Goal: Task Accomplishment & Management: Complete application form

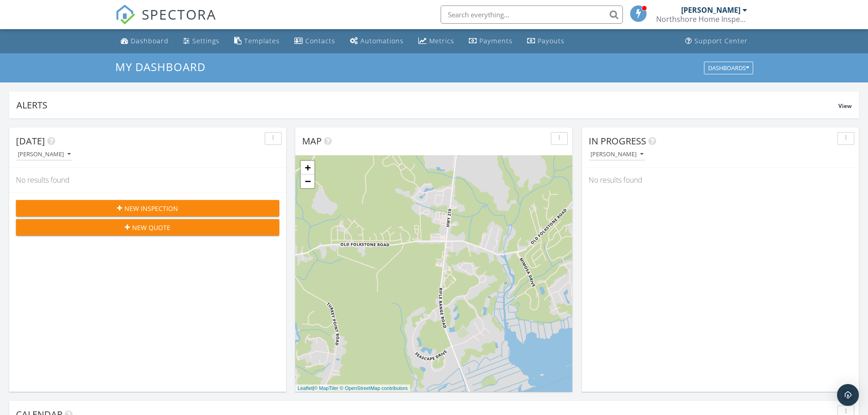
scroll to position [843, 882]
click at [159, 205] on span "New Inspection" at bounding box center [151, 209] width 54 height 10
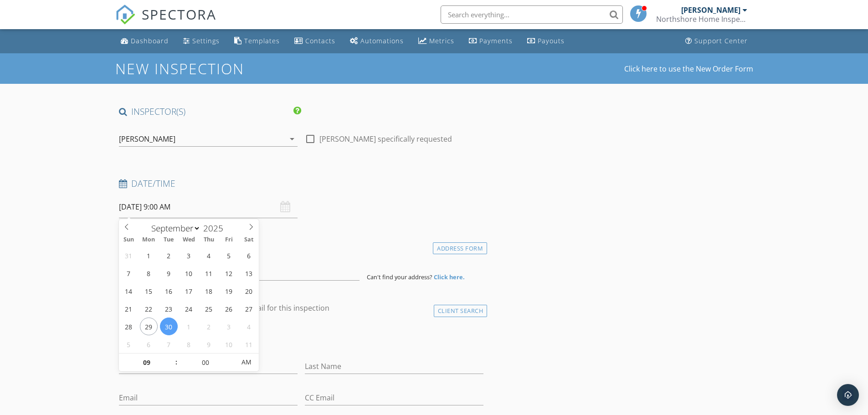
click at [217, 206] on input "09/30/2025 9:00 AM" at bounding box center [208, 207] width 179 height 22
select select "9"
type input "10/06/2025 9:00 AM"
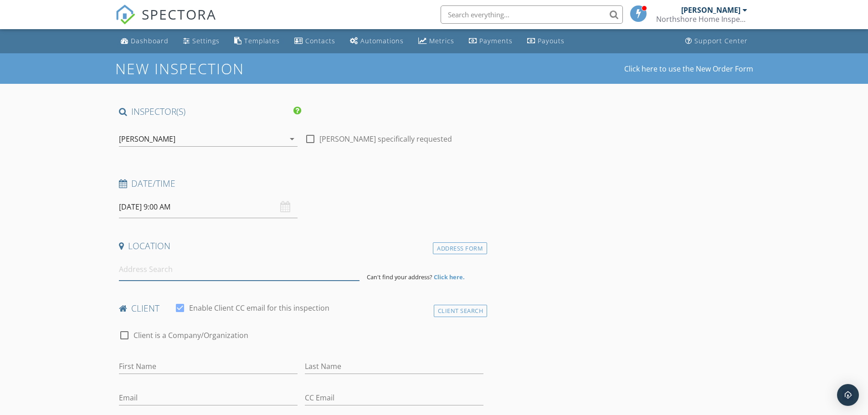
click at [174, 268] on input at bounding box center [239, 269] width 241 height 22
click at [196, 268] on input at bounding box center [239, 269] width 241 height 22
paste input "09 Thoroughbred, Richlands, NC 28574"
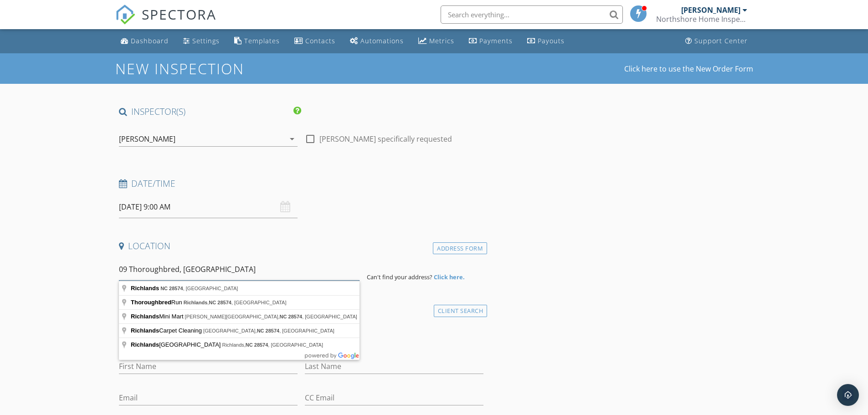
click at [120, 267] on input "09 Thoroughbred, Richlands, NC 28574" at bounding box center [239, 269] width 241 height 22
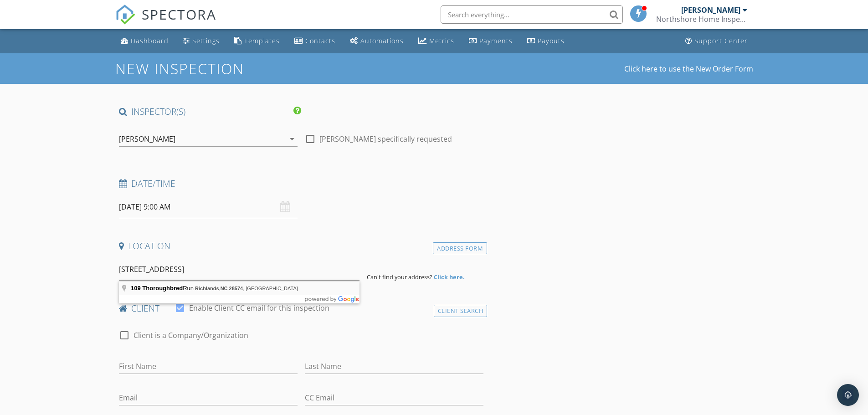
type input "109 Thoroughbred Run, Richlands, NC 28574, USA"
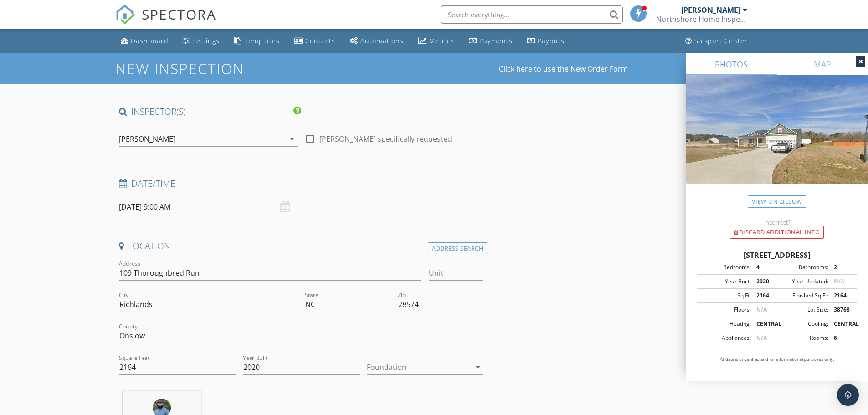
click at [441, 371] on div at bounding box center [419, 367] width 104 height 15
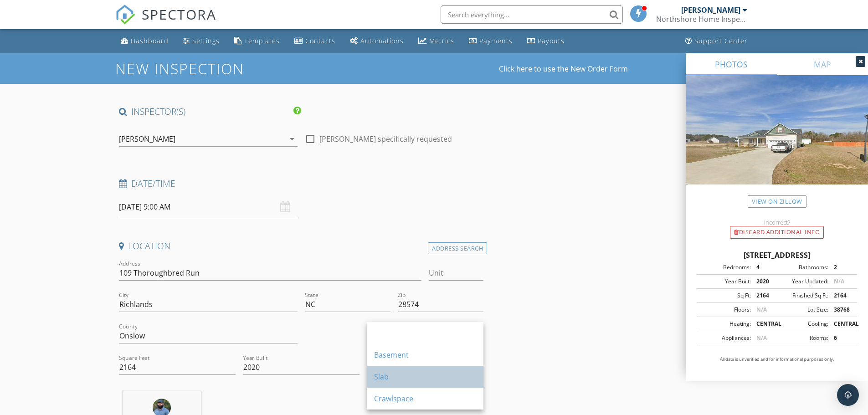
click at [407, 374] on div "Slab" at bounding box center [425, 376] width 102 height 11
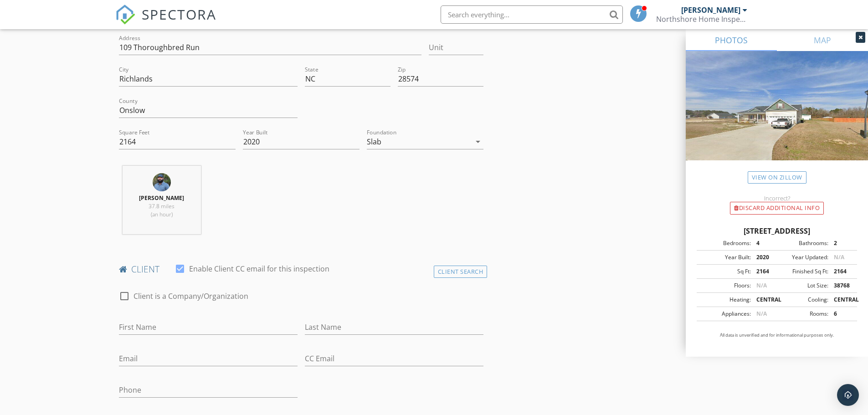
scroll to position [319, 0]
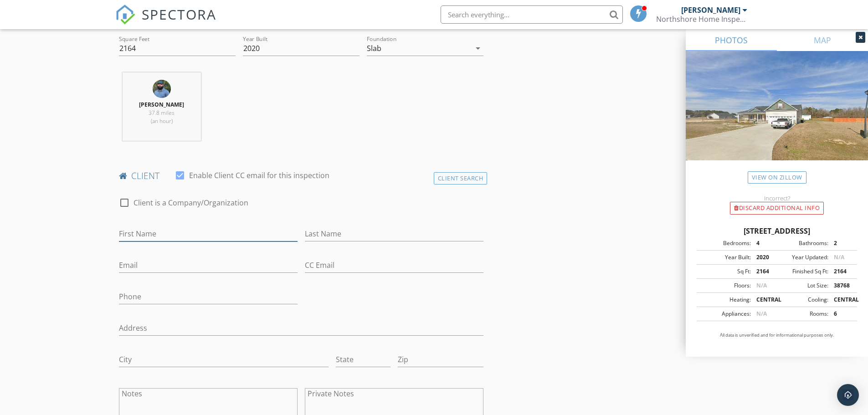
click at [170, 227] on input "First Name" at bounding box center [208, 233] width 179 height 15
paste input "[PERSON_NAME]"
drag, startPoint x: 133, startPoint y: 231, endPoint x: 178, endPoint y: 231, distance: 45.6
click at [178, 231] on input "[PERSON_NAME]" at bounding box center [208, 233] width 179 height 15
type input "[PERSON_NAME]"
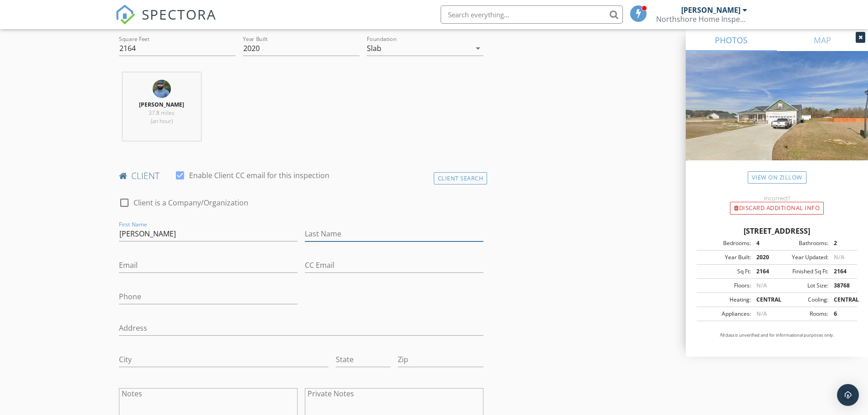
click at [327, 234] on input "Last Name" at bounding box center [394, 233] width 179 height 15
paste input "[PERSON_NAME]"
type input "[PERSON_NAME]"
click at [159, 270] on input "Email" at bounding box center [208, 265] width 179 height 15
paste input "[EMAIL_ADDRESS][DOMAIN_NAME]"
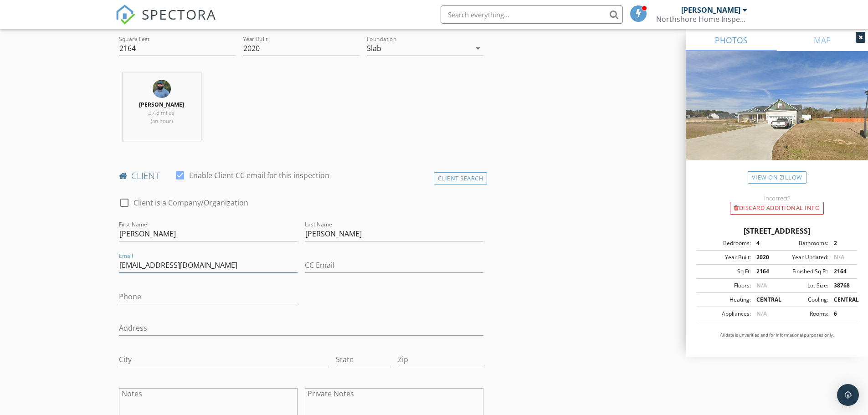
type input "[EMAIL_ADDRESS][DOMAIN_NAME]"
click at [139, 294] on input "Phone" at bounding box center [208, 296] width 179 height 15
paste input "[PHONE_NUMBER]"
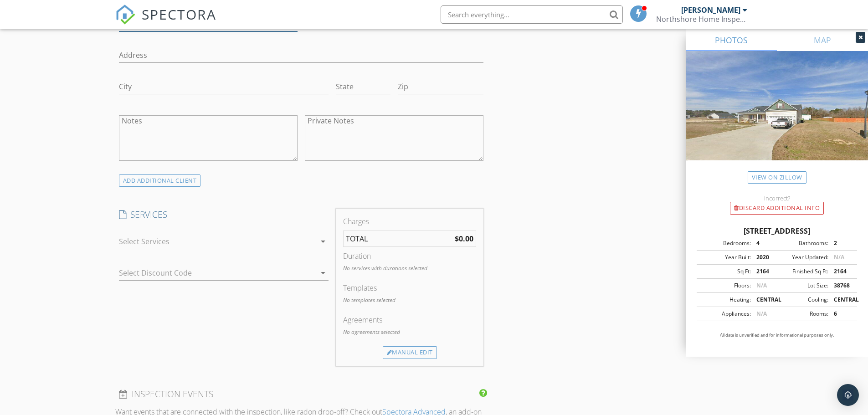
scroll to position [592, 0]
type input "[PHONE_NUMBER]"
click at [228, 235] on div at bounding box center [217, 241] width 197 height 15
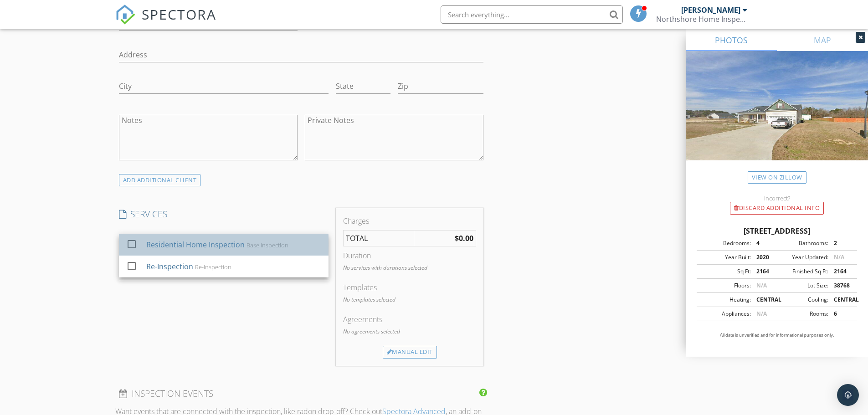
click at [233, 247] on div "Residential Home Inspection" at bounding box center [195, 244] width 98 height 11
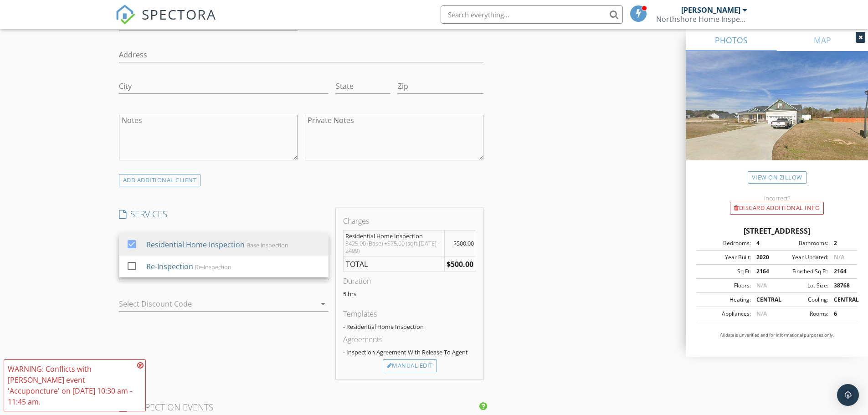
click at [71, 283] on div "New Inspection Click here to use the New Order Form INSPECTOR(S) check_box Dani…" at bounding box center [434, 279] width 868 height 1636
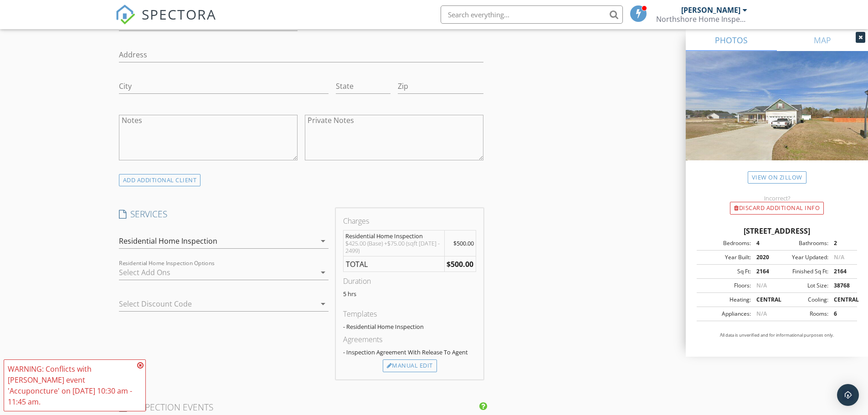
click at [140, 369] on icon at bounding box center [140, 365] width 6 height 7
click at [190, 271] on div at bounding box center [217, 272] width 197 height 15
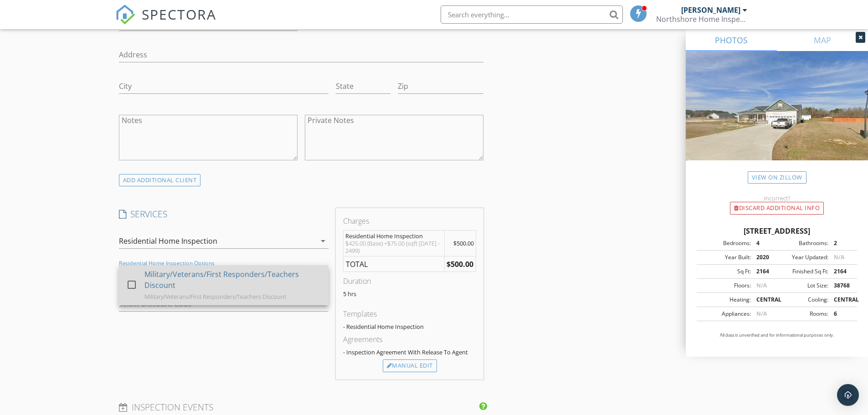
click at [135, 280] on div at bounding box center [131, 284] width 15 height 15
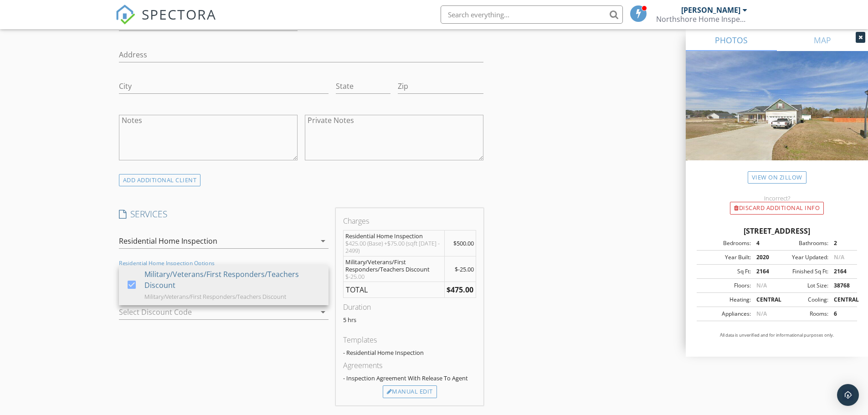
click at [81, 277] on div "New Inspection Click here to use the New Order Form INSPECTOR(S) check_box Dani…" at bounding box center [434, 292] width 868 height 1662
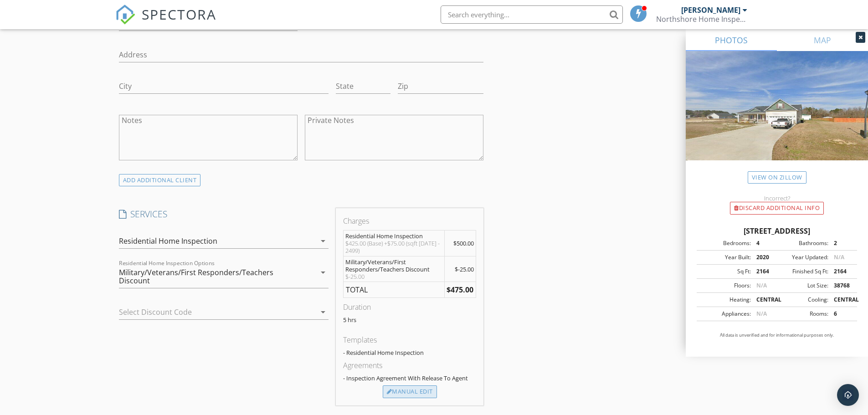
click at [410, 391] on div "Manual Edit" at bounding box center [410, 391] width 54 height 13
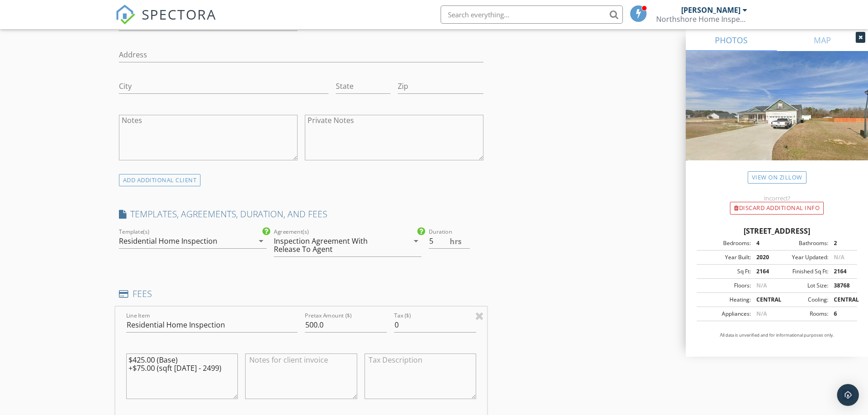
drag, startPoint x: 144, startPoint y: 366, endPoint x: 138, endPoint y: 366, distance: 5.5
click at [138, 366] on textarea "$425.00 (Base) +$75.00 (sqft 1999 - 2499)" at bounding box center [182, 377] width 112 height 46
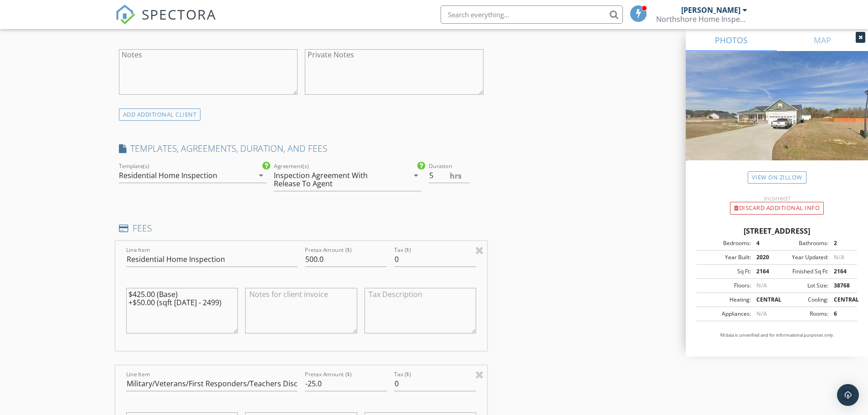
scroll to position [774, 0]
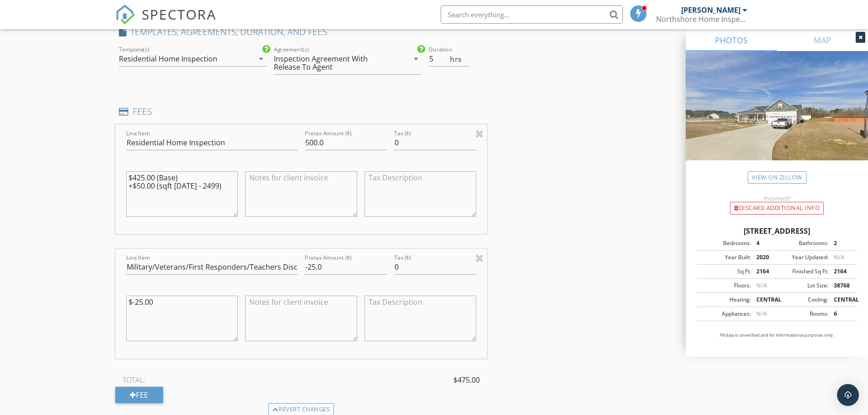
type textarea "$425.00 (Base) +$50.00 (sqft [DATE] - 2499)"
drag, startPoint x: 141, startPoint y: 301, endPoint x: 137, endPoint y: 302, distance: 4.6
click at [137, 302] on textarea "$-25.00" at bounding box center [182, 319] width 112 height 46
type textarea "$-50.00"
drag, startPoint x: 97, startPoint y: 311, endPoint x: 93, endPoint y: 313, distance: 4.9
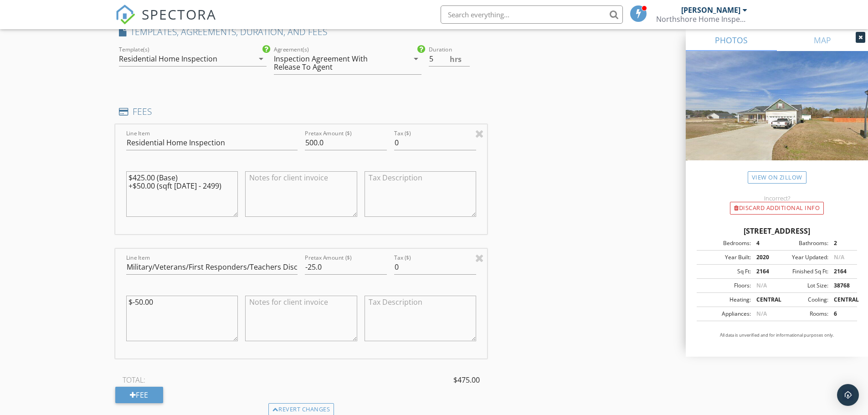
click at [94, 313] on div "New Inspection Click here to use the New Order Form INSPECTOR(S) check_box Dani…" at bounding box center [434, 206] width 868 height 1855
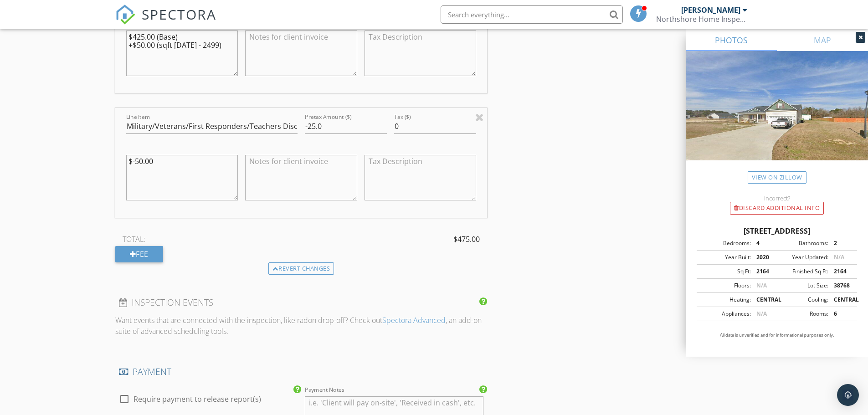
scroll to position [866, 0]
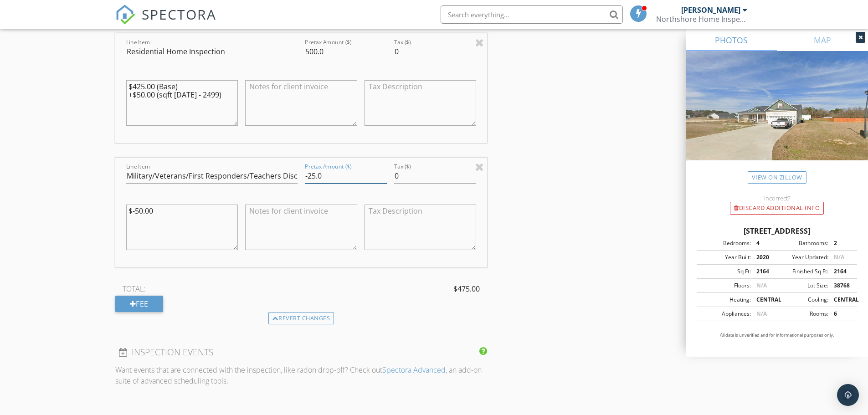
drag, startPoint x: 315, startPoint y: 176, endPoint x: 308, endPoint y: 177, distance: 7.8
click at [308, 177] on input "-25.0" at bounding box center [346, 176] width 82 height 15
type input "-50.0"
click at [618, 209] on div "INSPECTOR(S) check_box Daniel Gregory PRIMARY Daniel Gregory arrow_drop_down ch…" at bounding box center [434, 130] width 638 height 1780
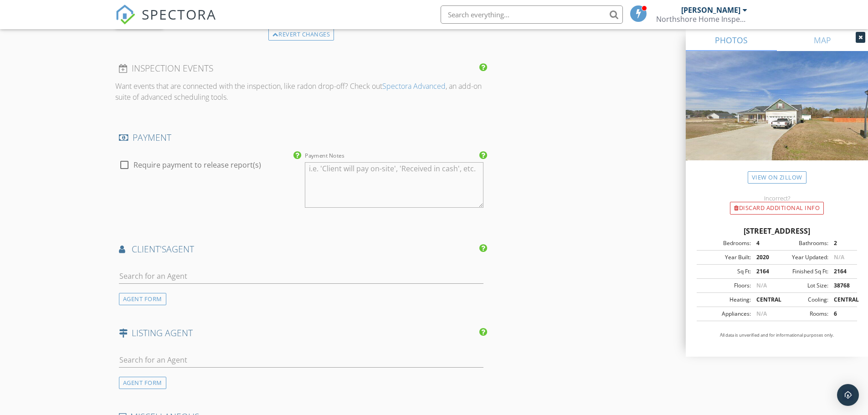
scroll to position [1230, 0]
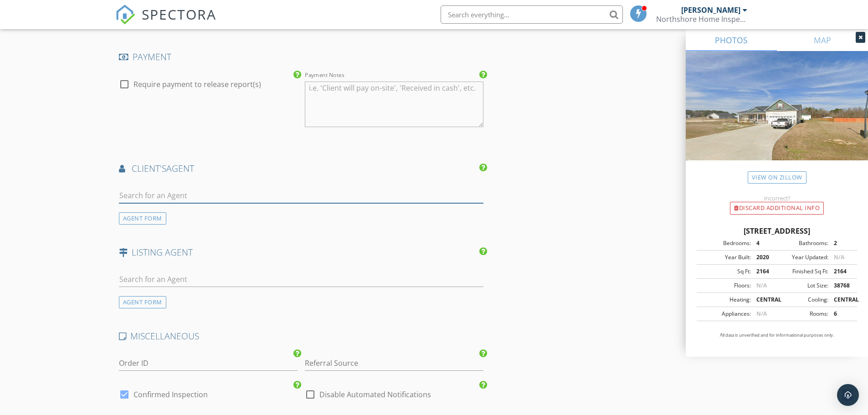
click at [216, 190] on input "text" at bounding box center [301, 195] width 365 height 15
type input "Josh"
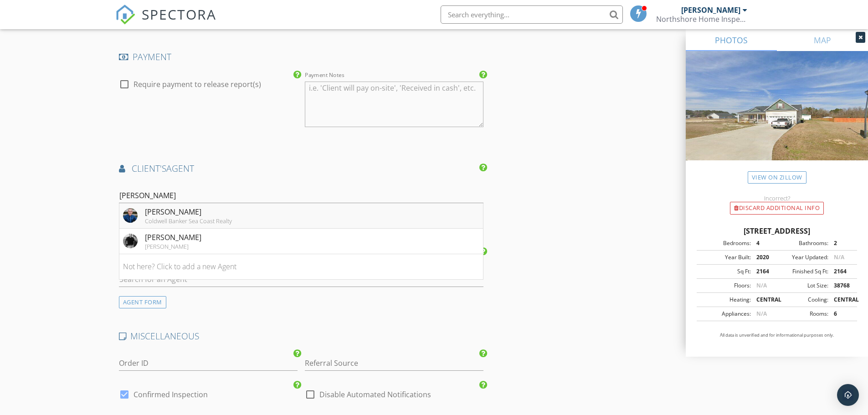
click at [174, 215] on div "[PERSON_NAME]" at bounding box center [188, 211] width 87 height 11
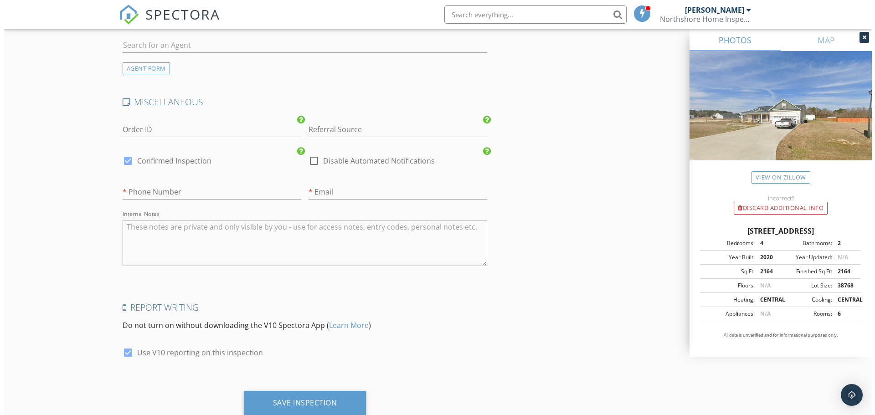
scroll to position [1763, 0]
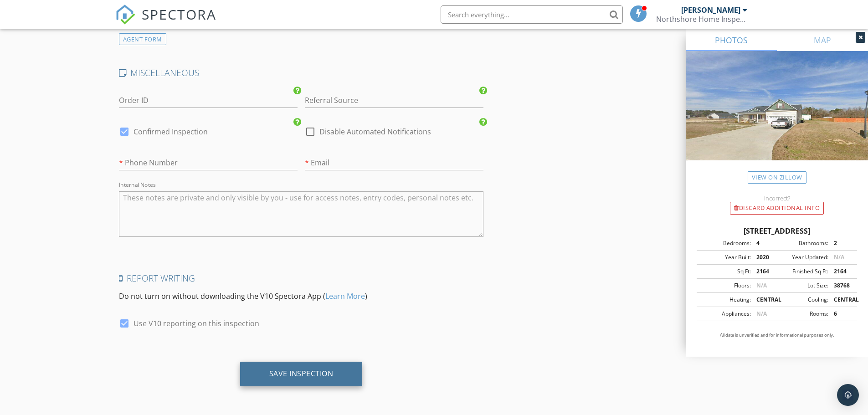
click at [309, 368] on div "Save Inspection" at bounding box center [301, 374] width 123 height 25
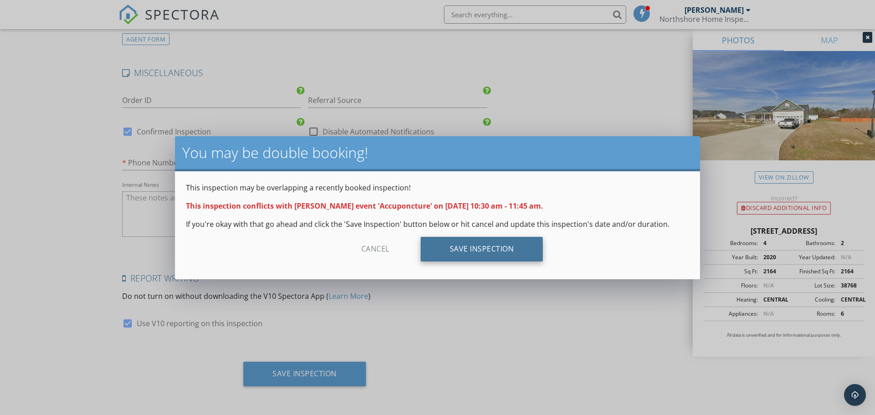
click at [495, 245] on div "Save Inspection" at bounding box center [481, 249] width 123 height 25
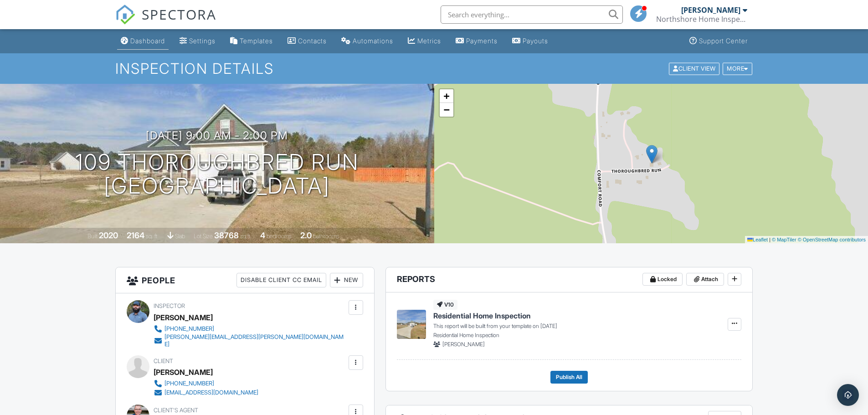
click at [155, 36] on link "Dashboard" at bounding box center [142, 41] width 51 height 17
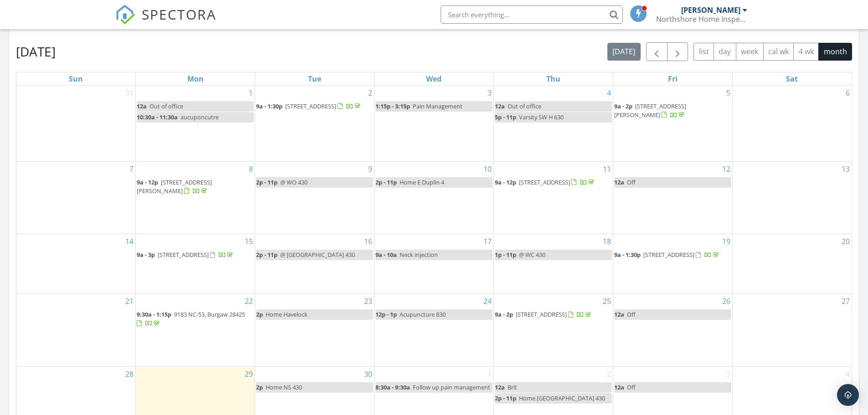
scroll to position [364, 0]
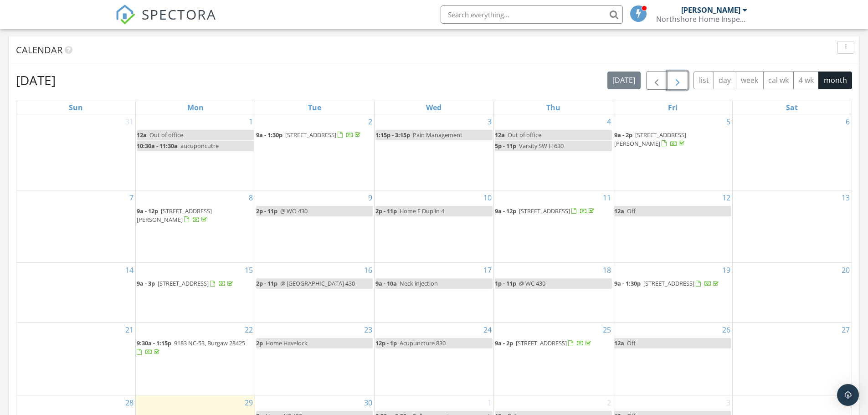
click at [677, 80] on span "button" at bounding box center [677, 80] width 11 height 11
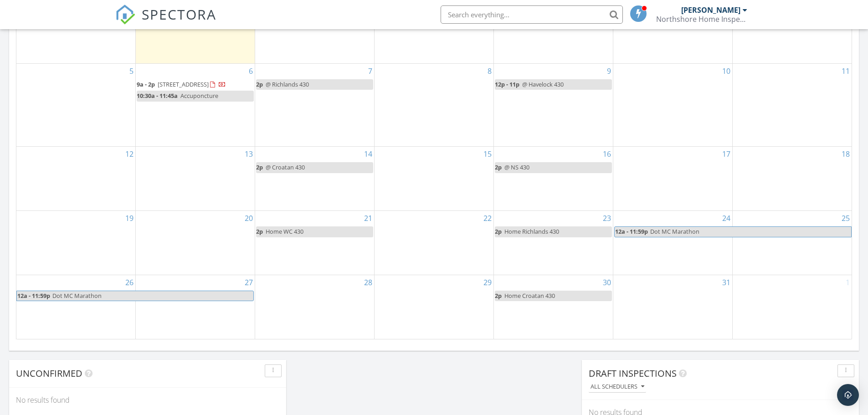
scroll to position [410, 0]
